Goal: Task Accomplishment & Management: Complete application form

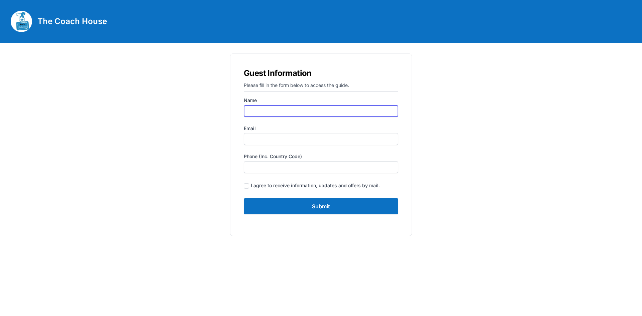
click at [267, 115] on input "Name" at bounding box center [321, 111] width 155 height 12
type input "[PERSON_NAME]"
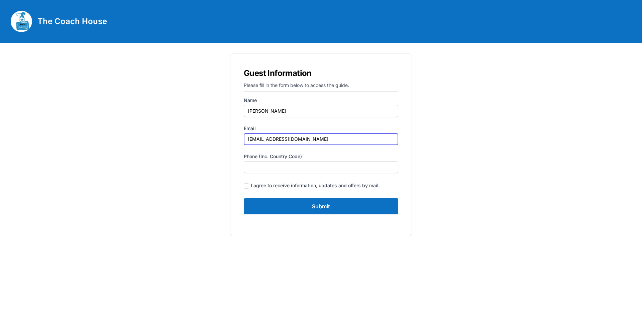
type input "[EMAIL_ADDRESS][DOMAIN_NAME]"
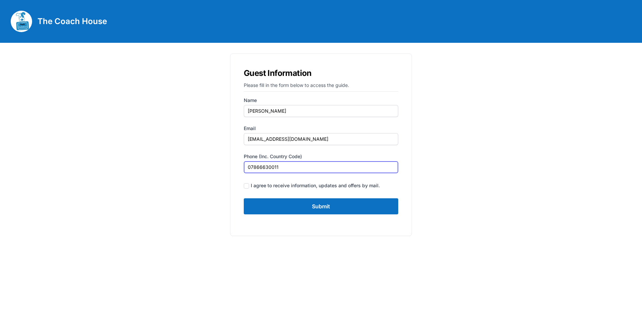
type input "07866630011"
click at [246, 184] on input "checkbox" at bounding box center [246, 185] width 5 height 5
checkbox input "true"
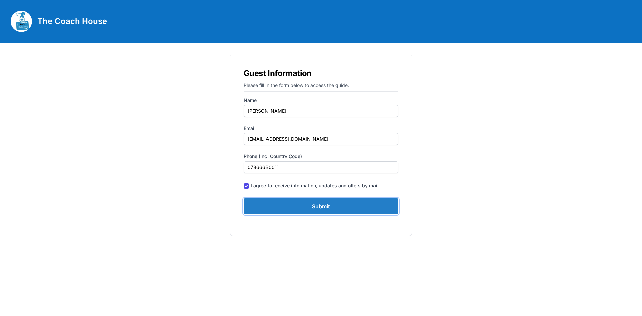
click at [317, 209] on input "Submit" at bounding box center [321, 206] width 155 height 16
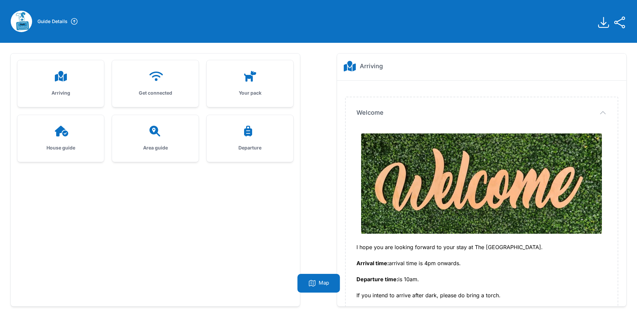
click at [152, 134] on icon at bounding box center [155, 131] width 11 height 11
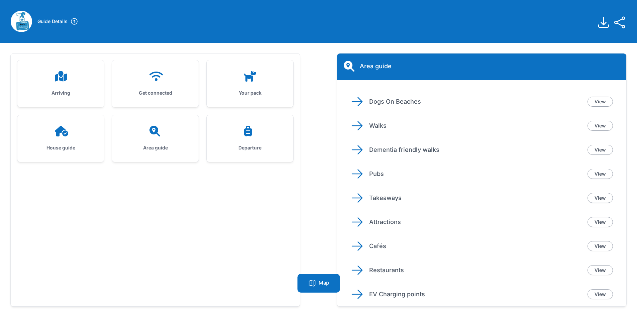
click at [390, 102] on p "Dogs On Beaches" at bounding box center [475, 101] width 213 height 9
click at [597, 103] on link "View" at bounding box center [600, 102] width 25 height 10
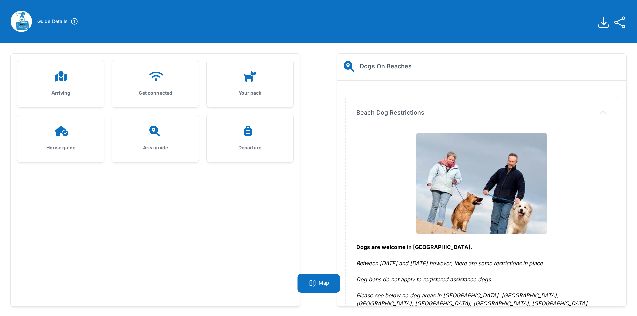
click at [247, 83] on div "Your pack" at bounding box center [250, 83] width 87 height 47
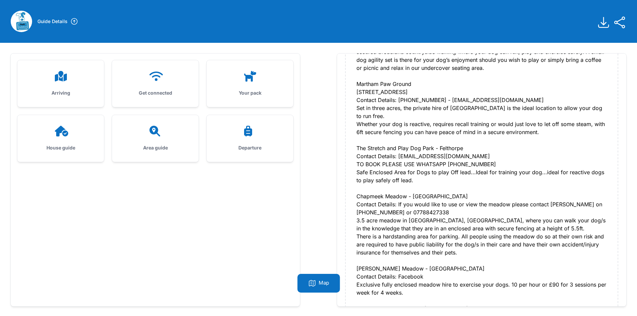
scroll to position [368, 0]
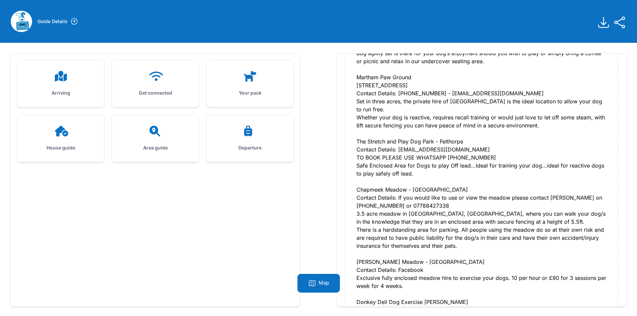
click at [153, 133] on icon at bounding box center [155, 131] width 11 height 11
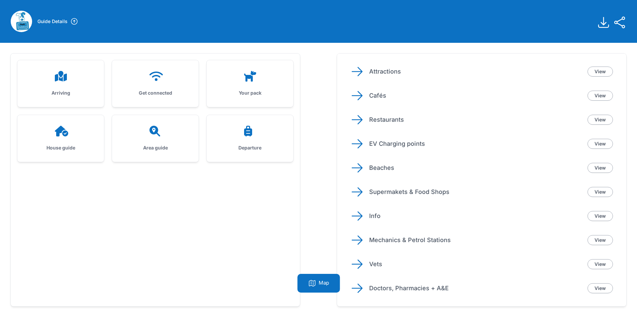
scroll to position [167, 0]
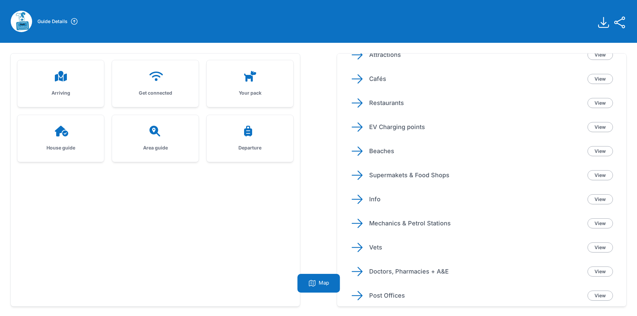
click at [375, 151] on p "Beaches" at bounding box center [475, 151] width 213 height 9
click at [359, 152] on icon at bounding box center [357, 151] width 10 height 8
click at [599, 151] on link "View" at bounding box center [600, 151] width 25 height 10
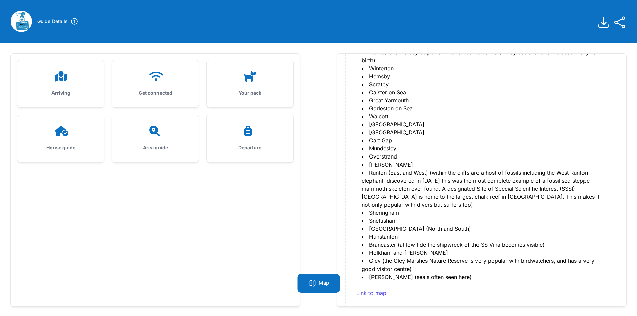
scroll to position [221, 0]
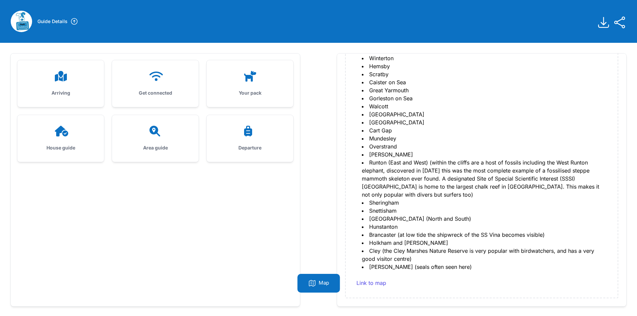
click at [157, 133] on icon at bounding box center [155, 131] width 11 height 11
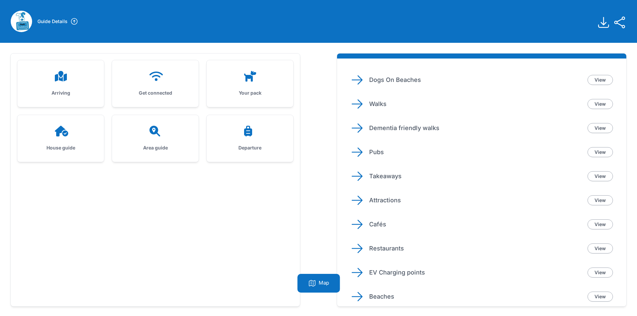
scroll to position [33, 0]
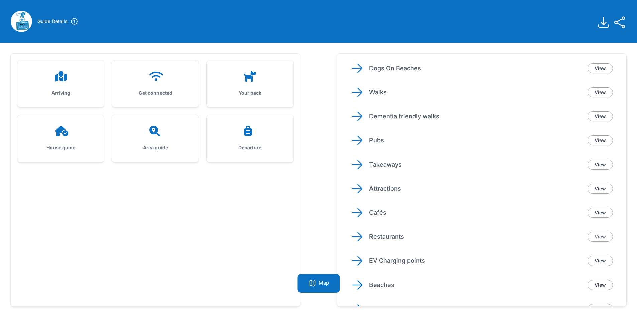
click at [590, 237] on link "View" at bounding box center [600, 237] width 25 height 10
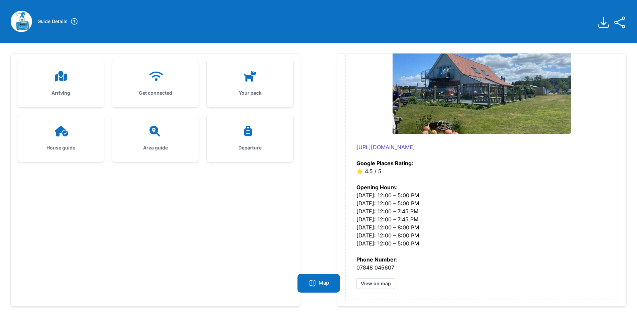
scroll to position [368, 0]
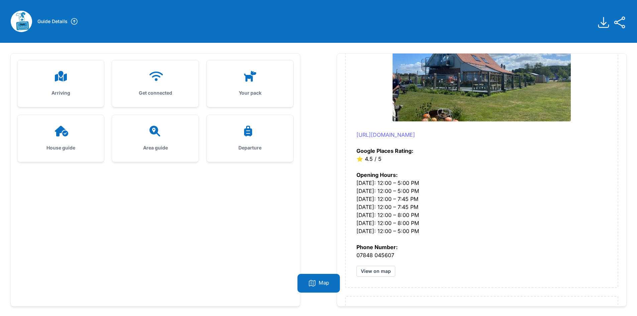
click at [394, 135] on link "[URL][DOMAIN_NAME]" at bounding box center [386, 135] width 59 height 7
